Goal: Task Accomplishment & Management: Use online tool/utility

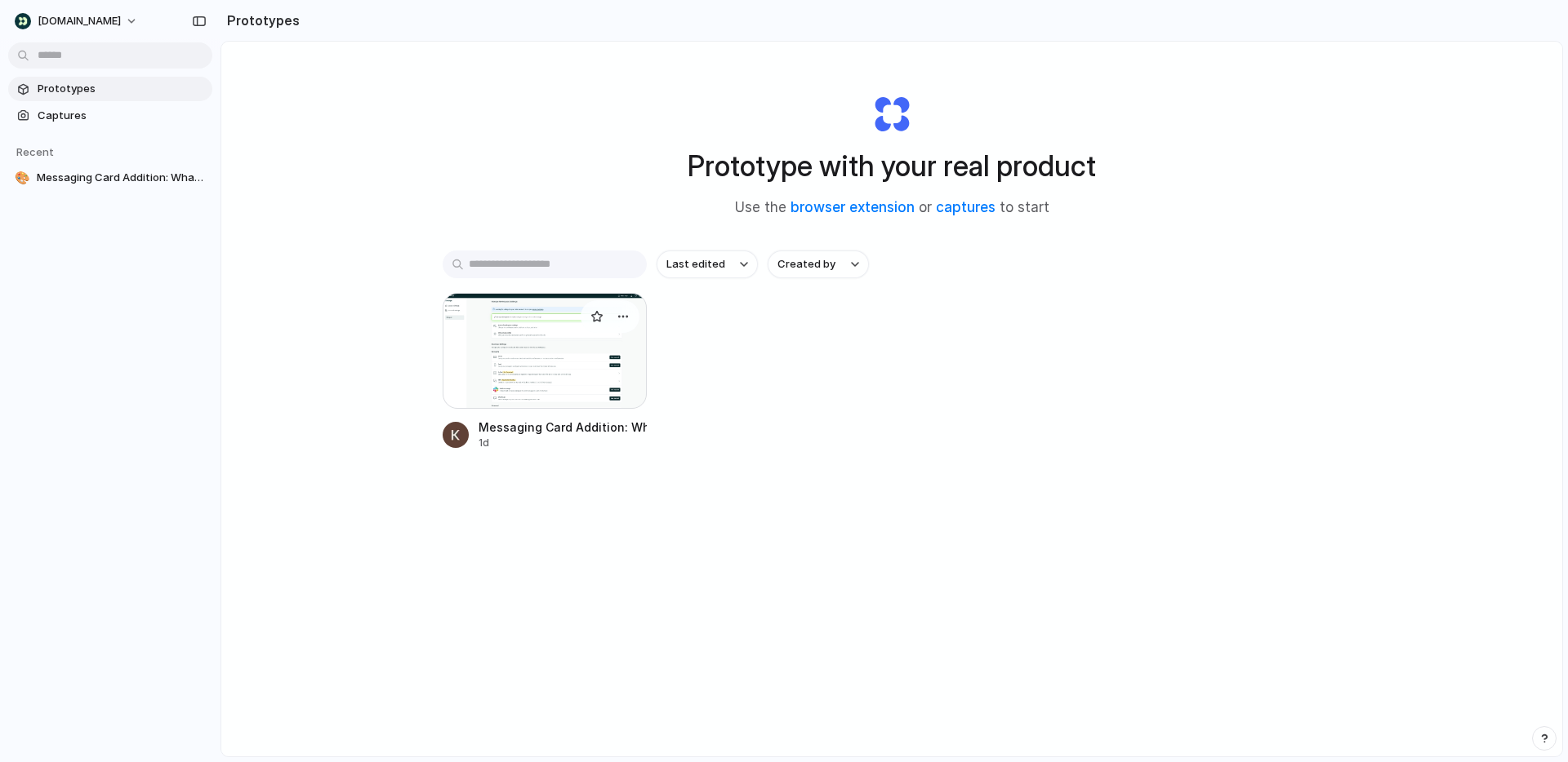
click at [587, 362] on div at bounding box center [545, 351] width 204 height 116
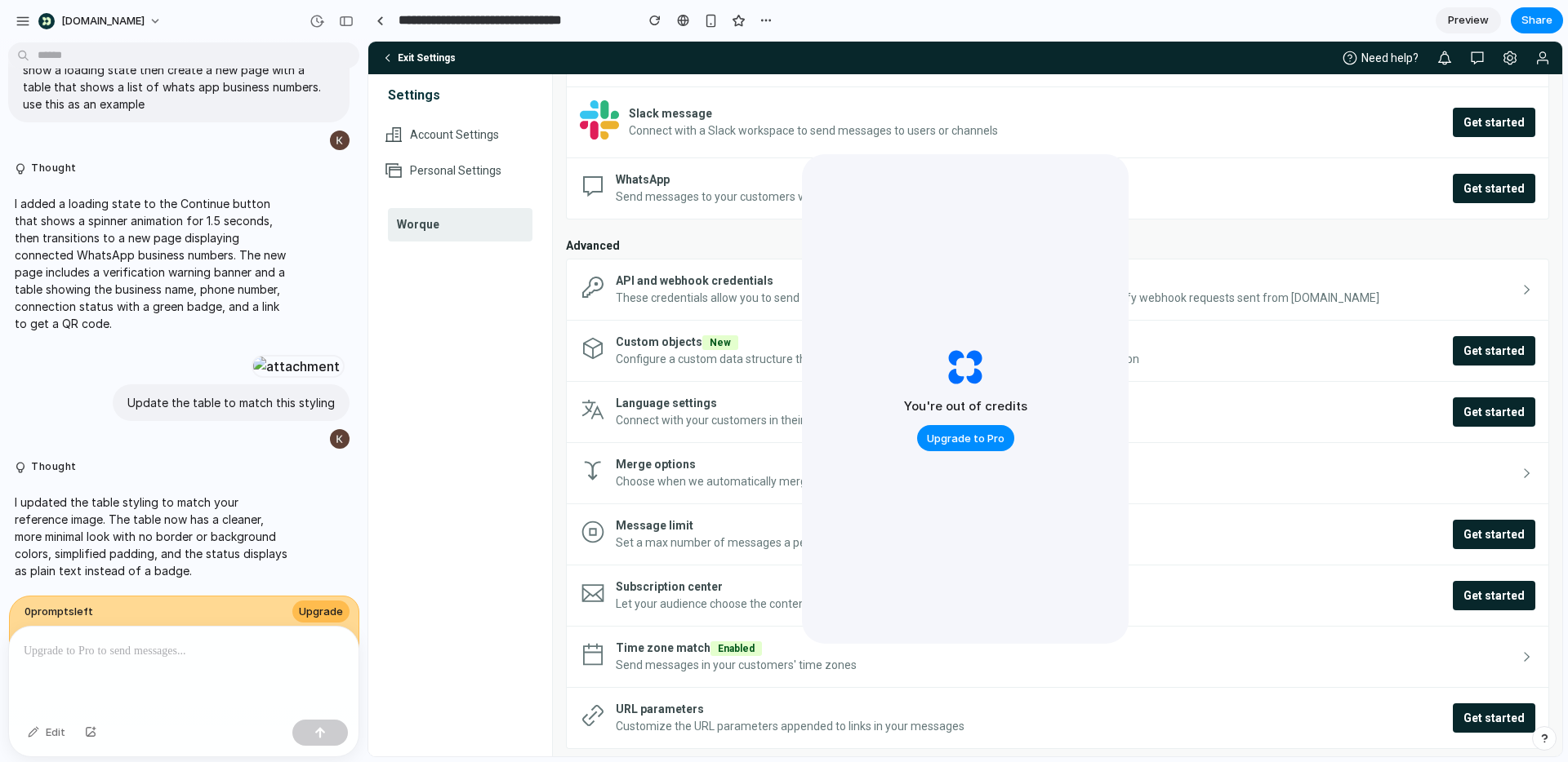
scroll to position [706, 0]
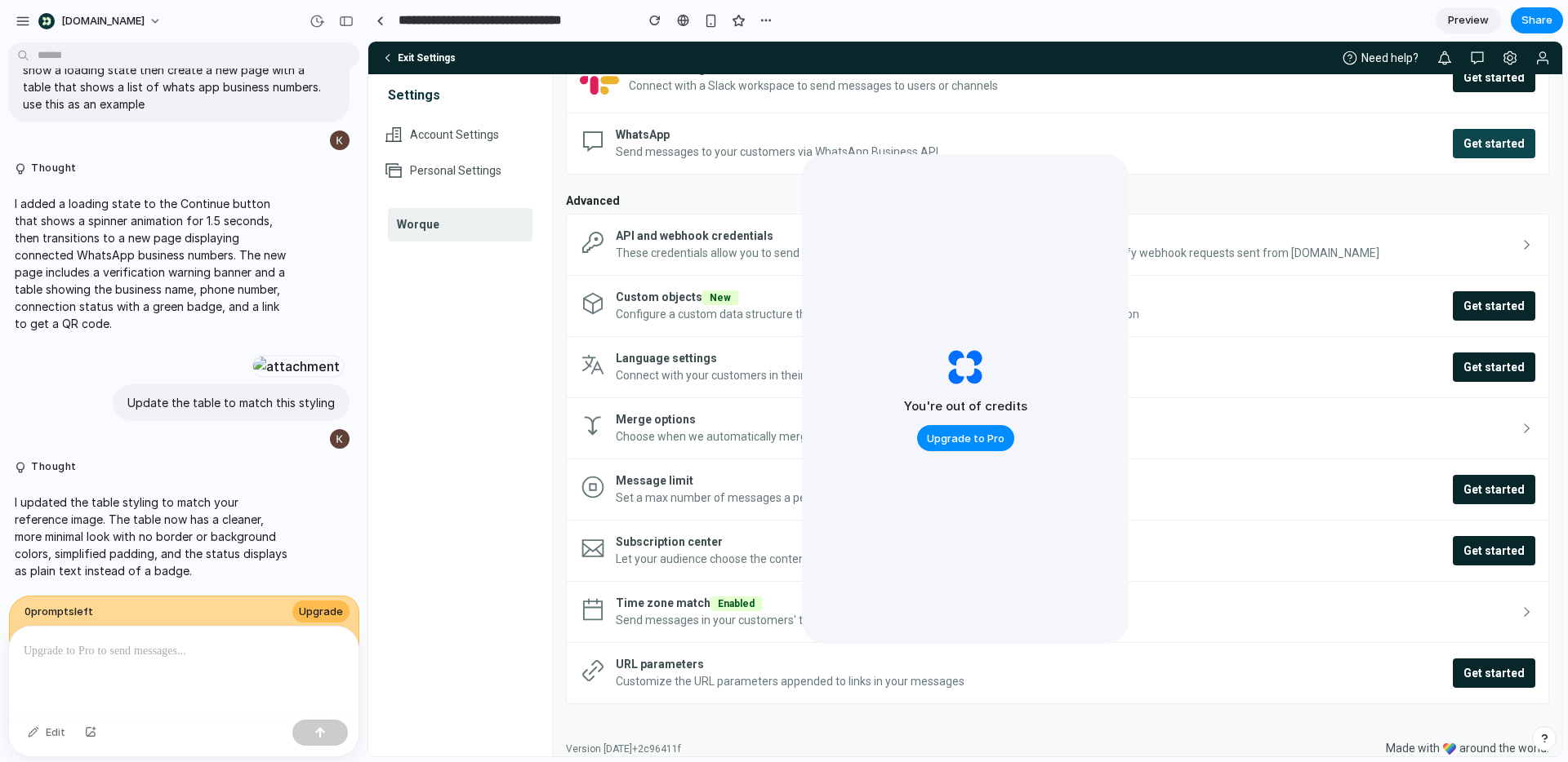
click at [1494, 139] on span "Get started" at bounding box center [1494, 143] width 61 height 17
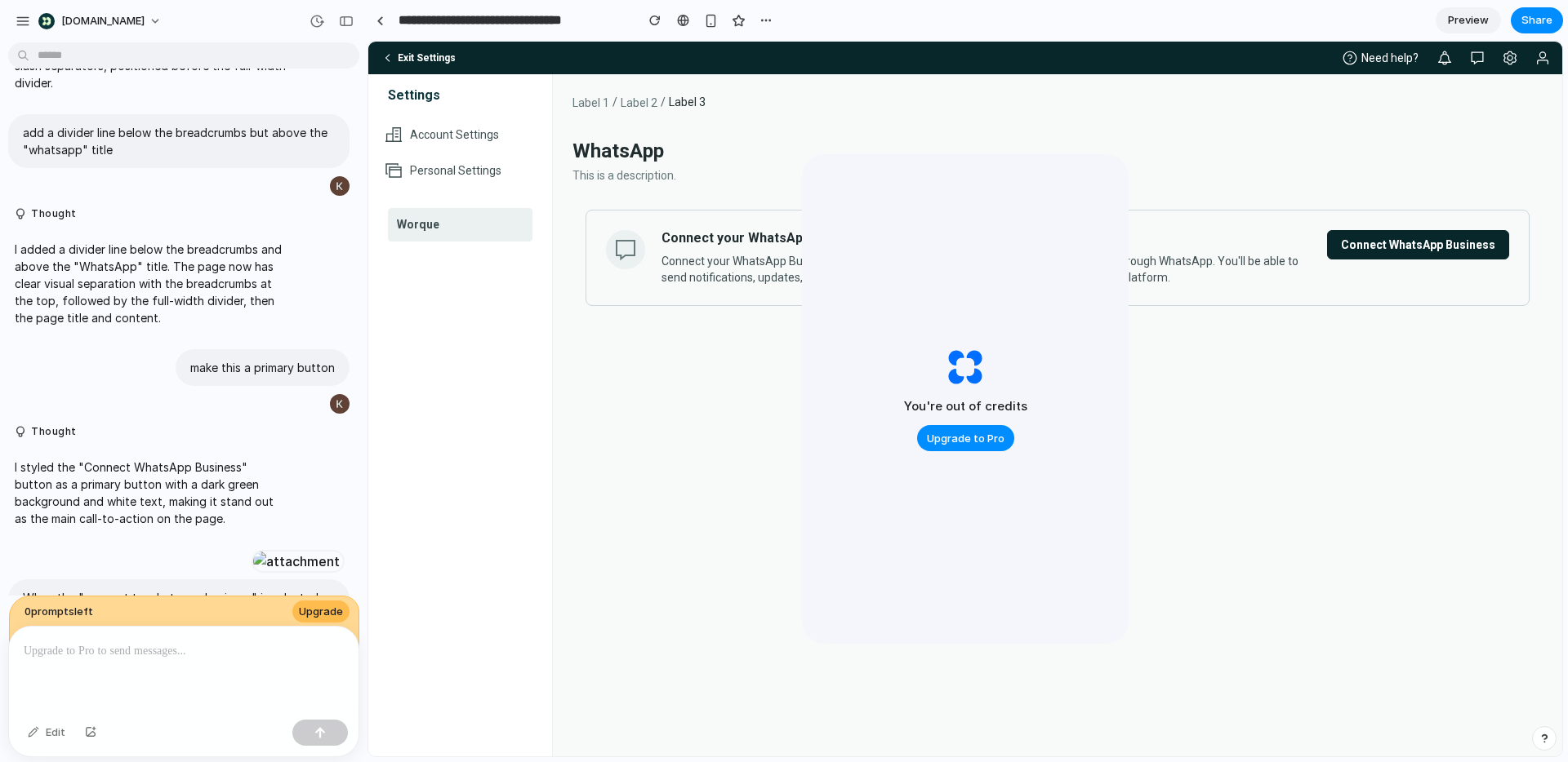
scroll to position [1192, 0]
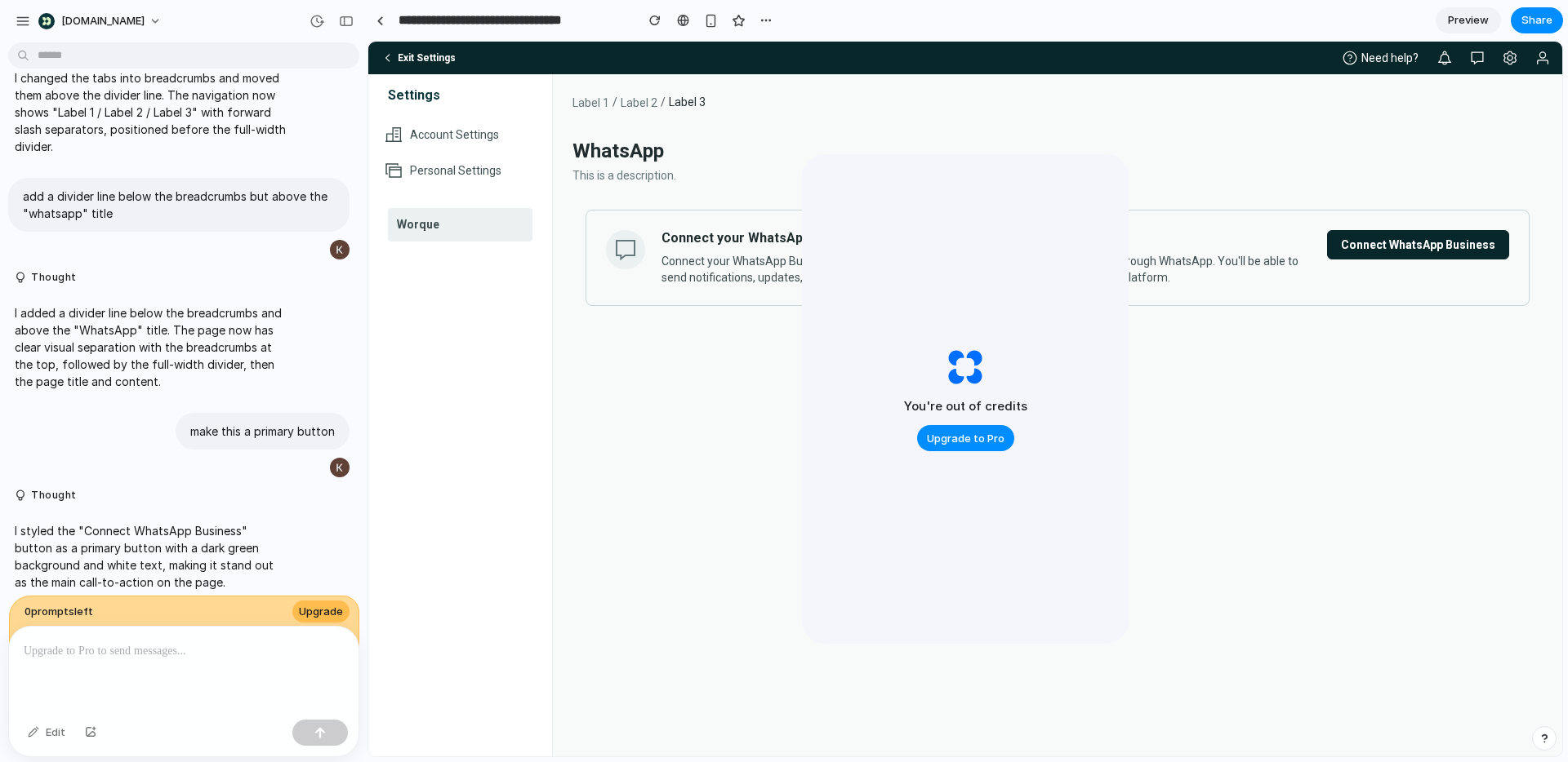
click at [1405, 255] on button "Connect WhatsApp Business" at bounding box center [1419, 245] width 183 height 29
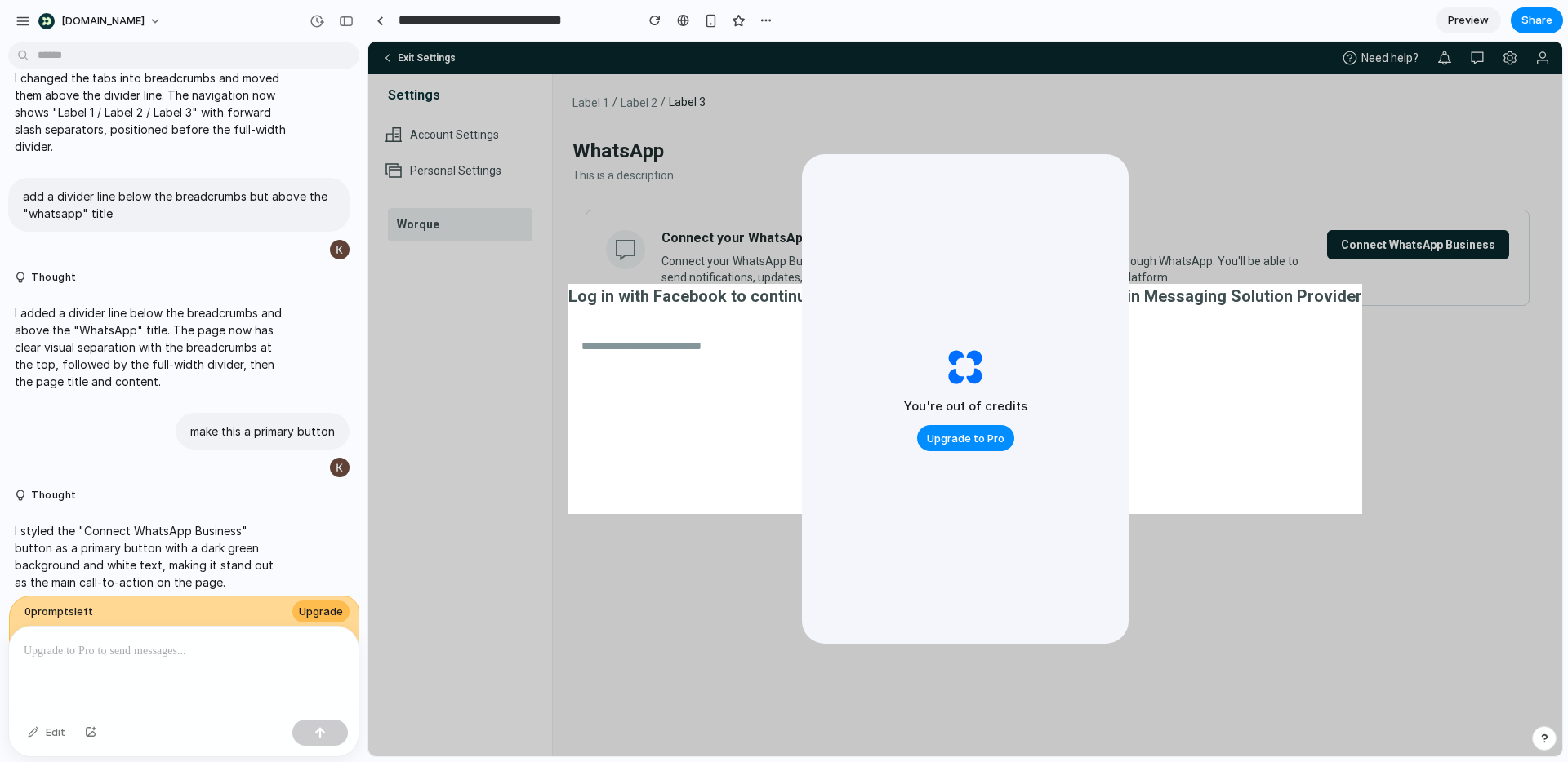
click at [785, 356] on input "text" at bounding box center [965, 347] width 794 height 36
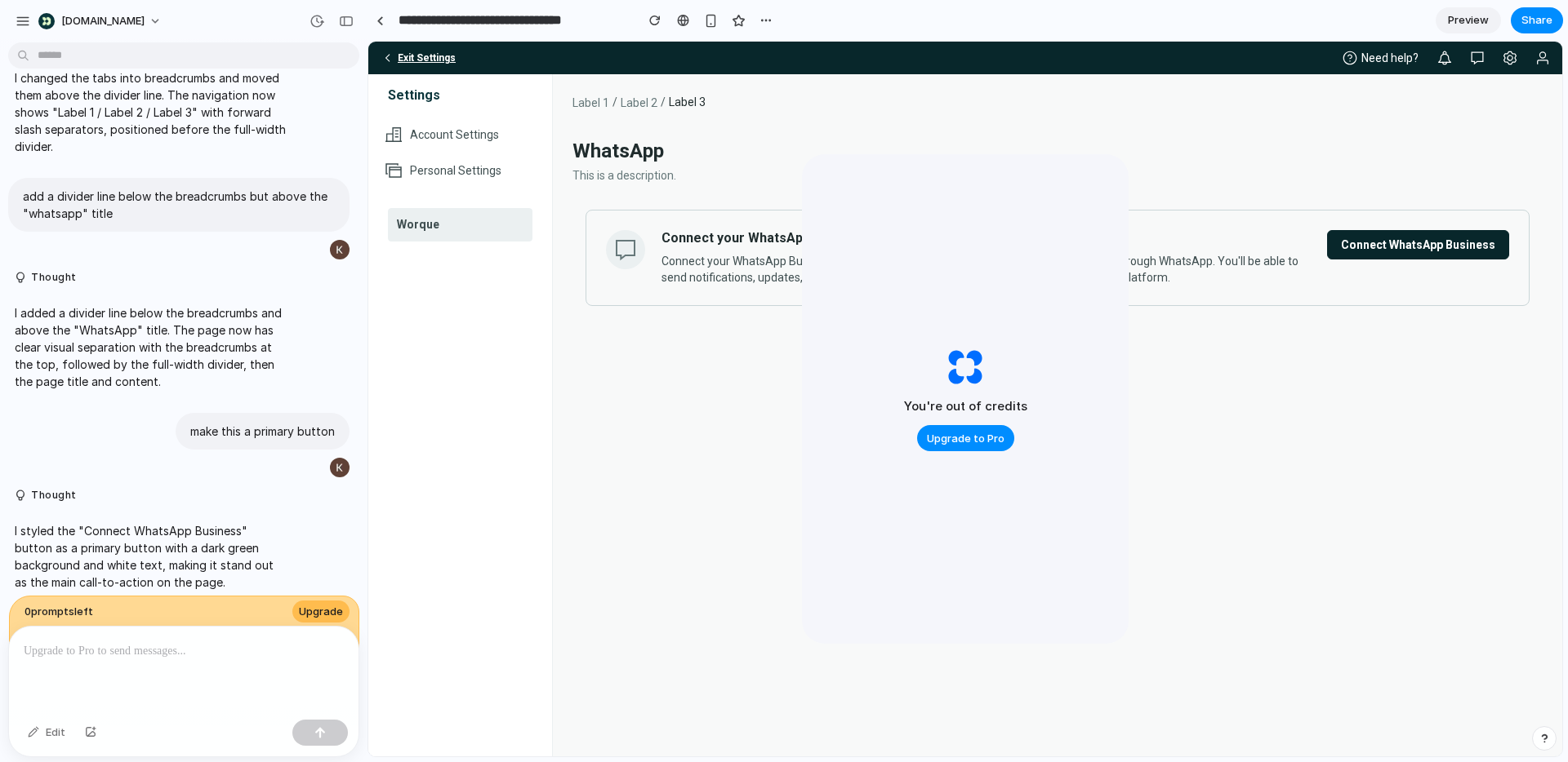
click at [414, 58] on span "Exit Settings" at bounding box center [419, 58] width 75 height 12
click at [648, 17] on button "button" at bounding box center [655, 21] width 25 height 25
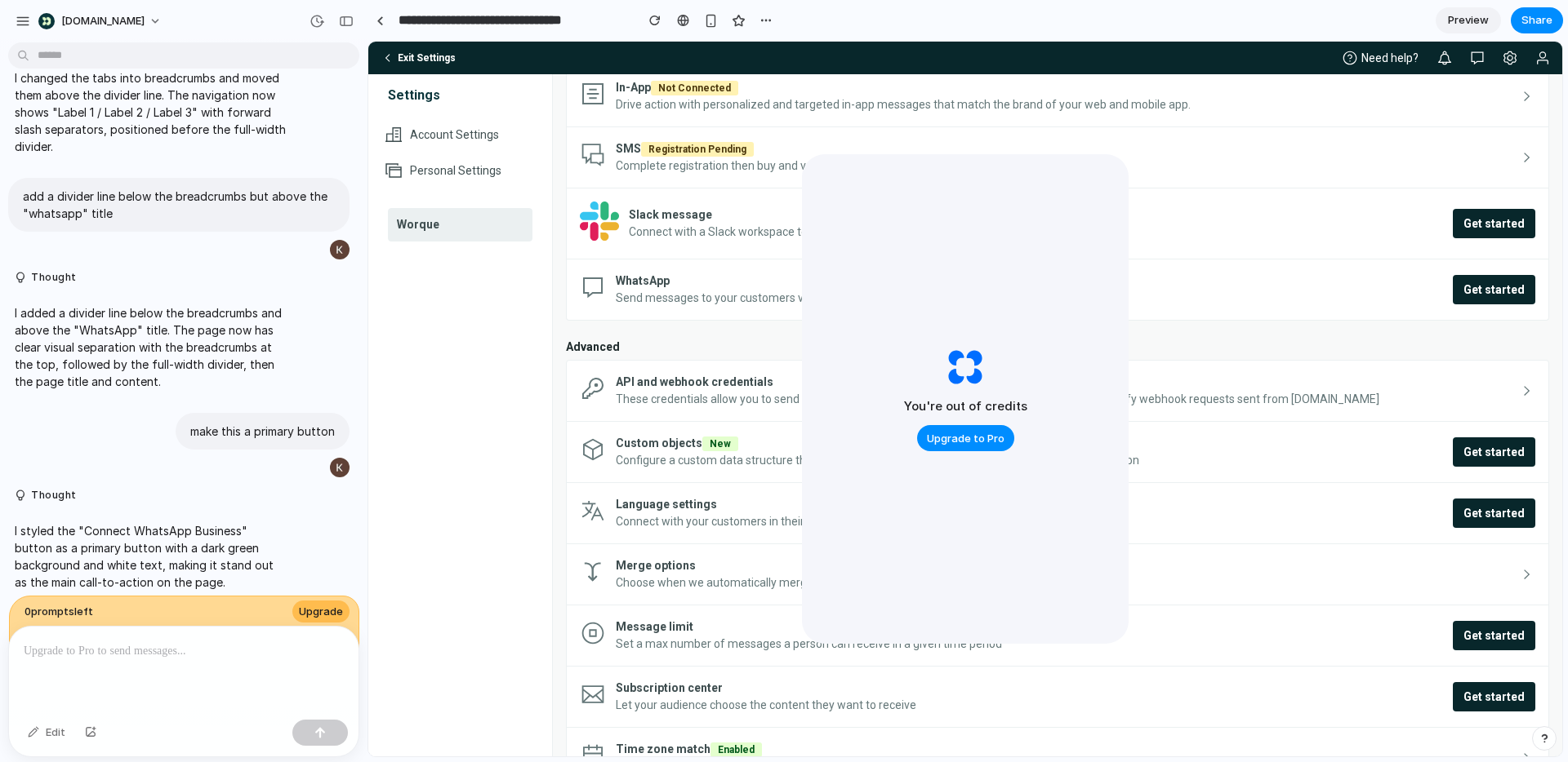
scroll to position [561, 0]
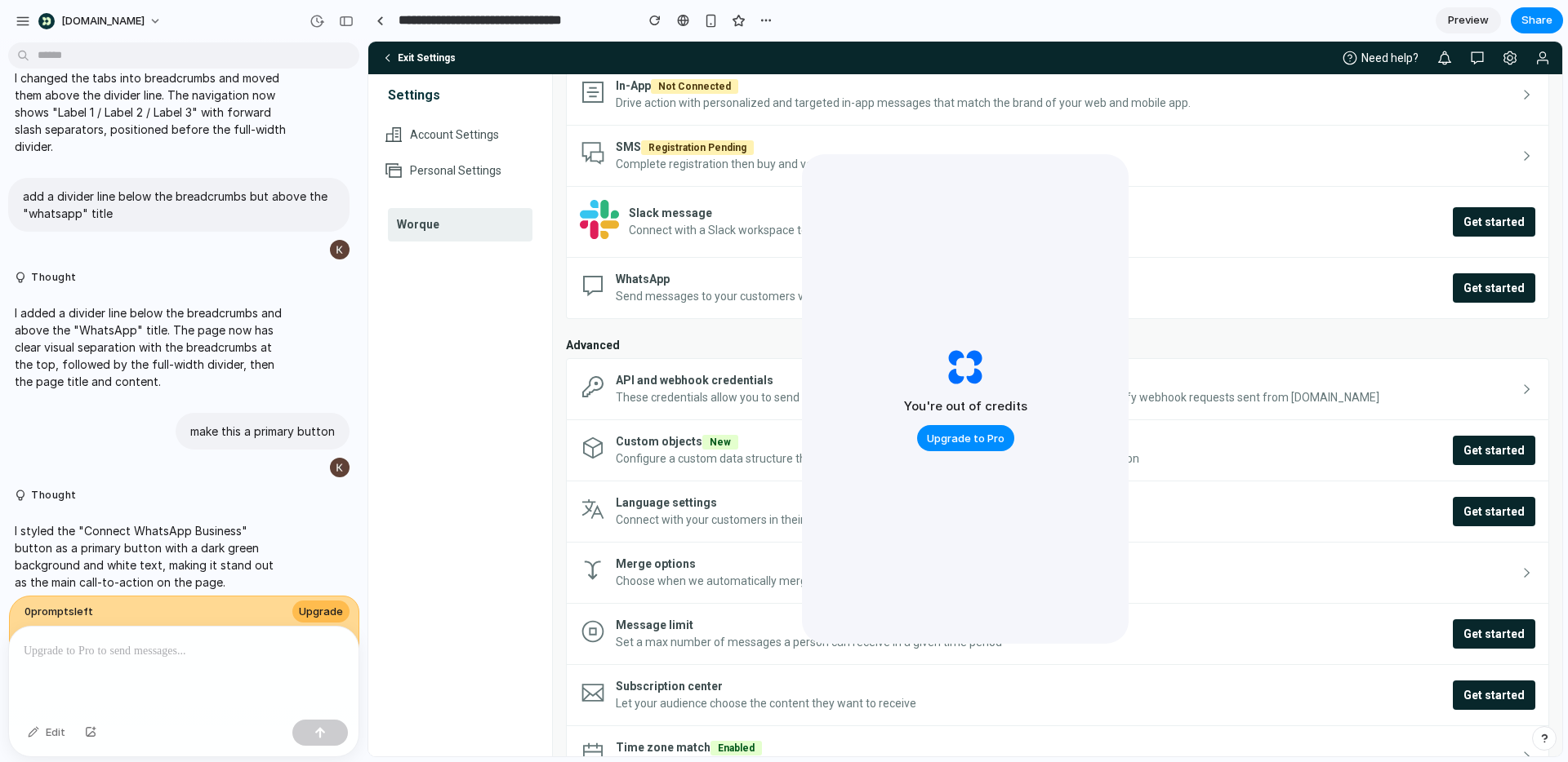
click at [731, 240] on link "Slack message Connect with a Slack workspace to send messages to users or chann…" at bounding box center [1057, 222] width 983 height 71
click at [1254, 284] on div "WhatsApp Send messages to your customers via WhatsApp Business API" at bounding box center [1034, 288] width 837 height 34
